Goal: Information Seeking & Learning: Check status

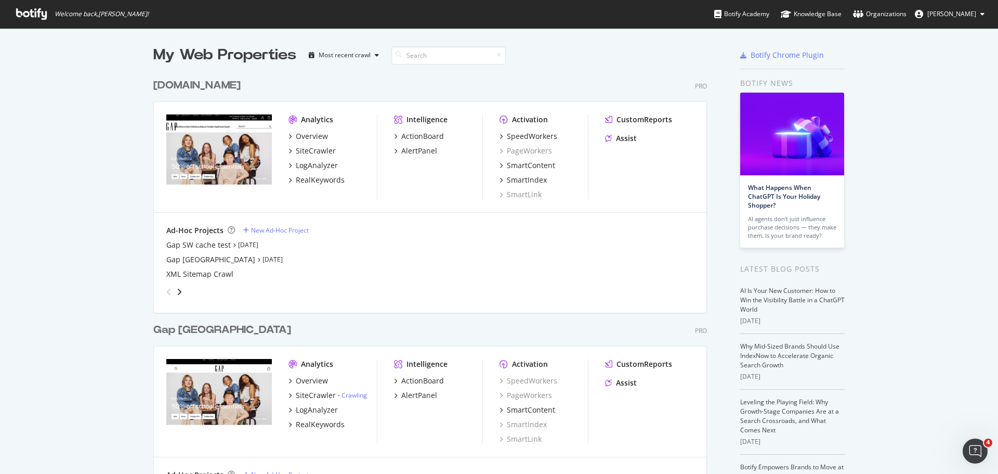
click at [947, 14] on span "[PERSON_NAME]" at bounding box center [952, 13] width 49 height 9
click at [289, 135] on icon "grid" at bounding box center [290, 136] width 3 height 5
